Goal: Transaction & Acquisition: Purchase product/service

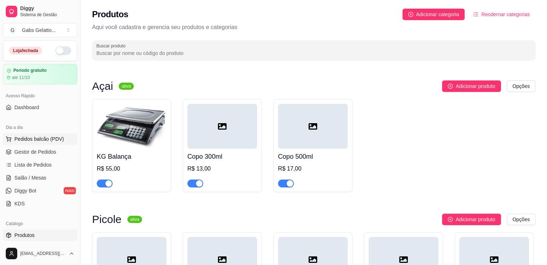
scroll to position [72, 0]
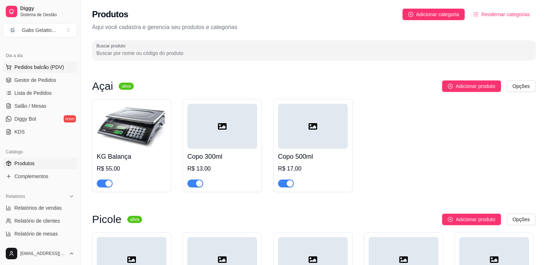
click at [49, 66] on span "Pedidos balcão (PDV)" at bounding box center [39, 67] width 50 height 7
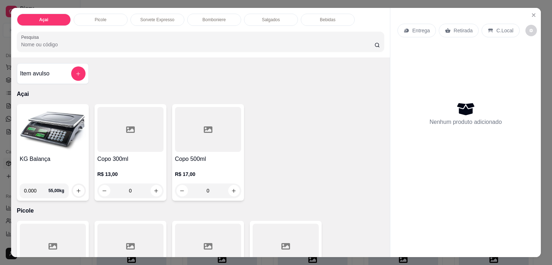
click at [72, 131] on img at bounding box center [53, 129] width 66 height 45
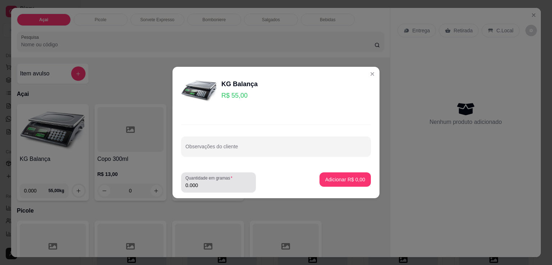
click at [209, 191] on div "Quantidade em gramas 0.000" at bounding box center [218, 183] width 75 height 20
type input "0.290"
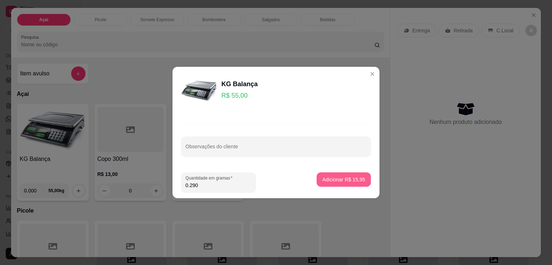
click at [342, 174] on button "Adicionar R$ 15,95" at bounding box center [344, 180] width 54 height 14
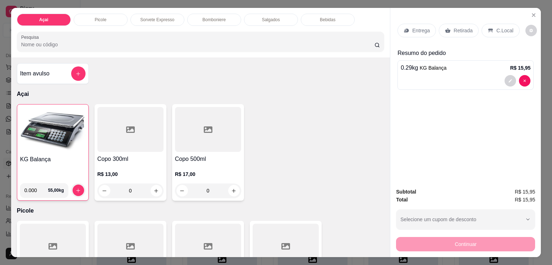
click at [444, 242] on div "Continuar" at bounding box center [465, 244] width 139 height 16
click at [499, 27] on p "C.Local" at bounding box center [505, 30] width 17 height 7
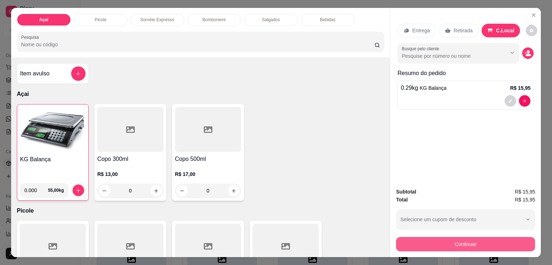
click at [460, 238] on button "Continuar" at bounding box center [465, 244] width 139 height 14
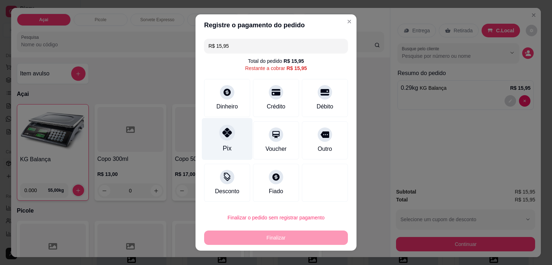
click at [227, 137] on icon at bounding box center [227, 132] width 9 height 9
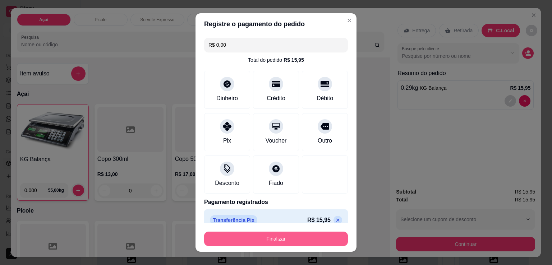
click at [303, 244] on button "Finalizar" at bounding box center [276, 239] width 144 height 14
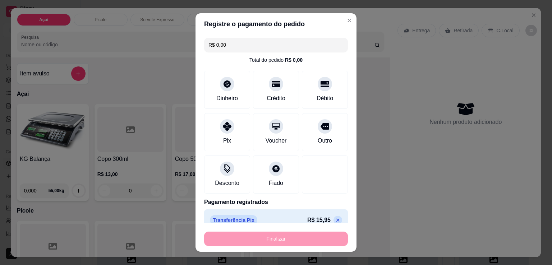
type input "-R$ 15,95"
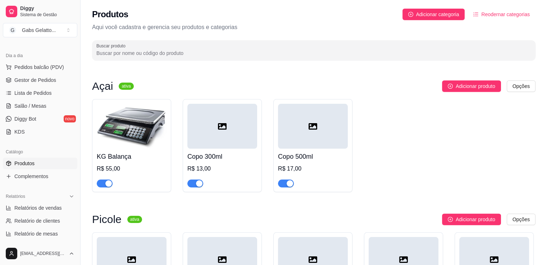
click at [125, 120] on img at bounding box center [132, 126] width 70 height 45
click at [45, 103] on link "Salão / Mesas" at bounding box center [40, 106] width 74 height 12
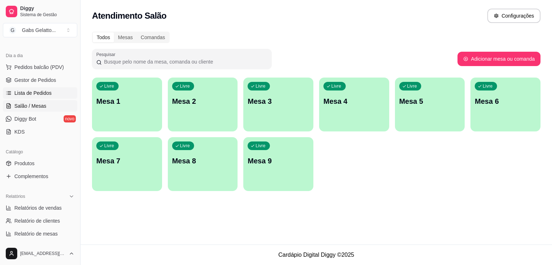
click at [52, 93] on link "Lista de Pedidos" at bounding box center [40, 93] width 74 height 12
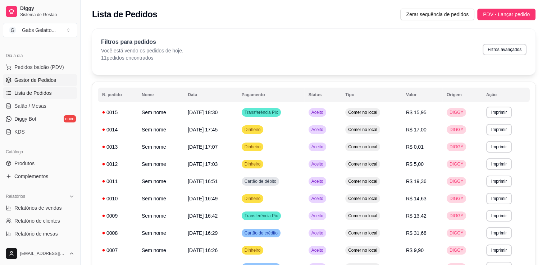
click at [55, 83] on link "Gestor de Pedidos" at bounding box center [40, 80] width 74 height 12
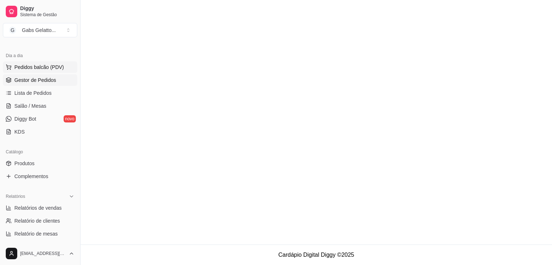
click at [56, 64] on span "Pedidos balcão (PDV)" at bounding box center [39, 67] width 50 height 7
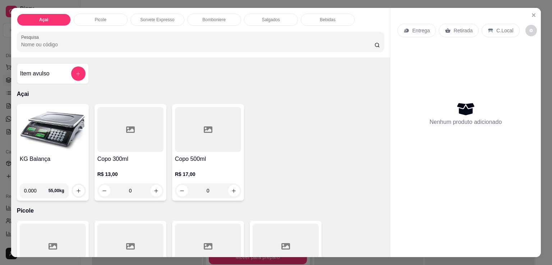
click at [53, 128] on img at bounding box center [53, 129] width 66 height 45
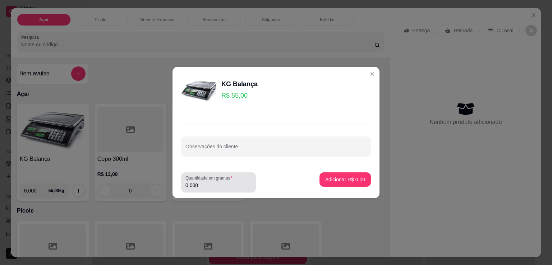
click at [199, 187] on input "0.000" at bounding box center [219, 185] width 66 height 7
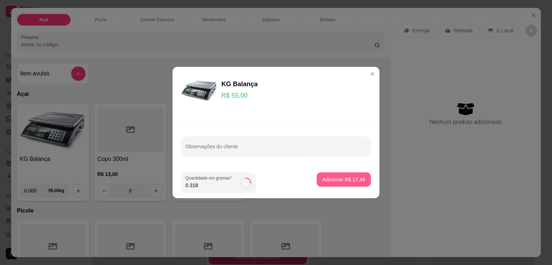
type input "0.318"
click at [328, 183] on p "Adicionar R$ 17,49" at bounding box center [344, 179] width 43 height 7
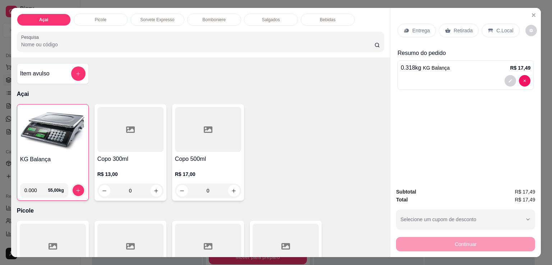
click at [488, 28] on icon at bounding box center [491, 31] width 6 height 6
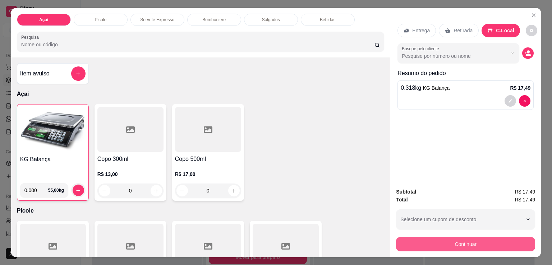
click at [468, 244] on button "Continuar" at bounding box center [465, 244] width 139 height 14
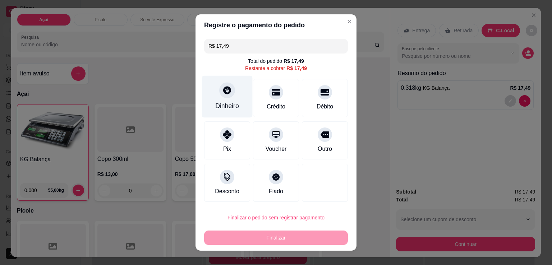
click at [224, 95] on icon at bounding box center [227, 90] width 9 height 9
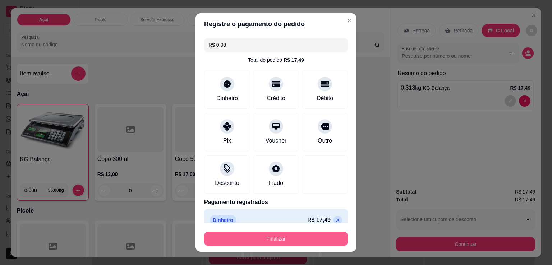
click at [289, 243] on button "Finalizar" at bounding box center [276, 239] width 144 height 14
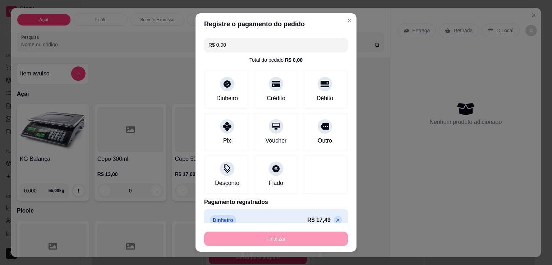
type input "-R$ 17,49"
